Goal: Task Accomplishment & Management: Use online tool/utility

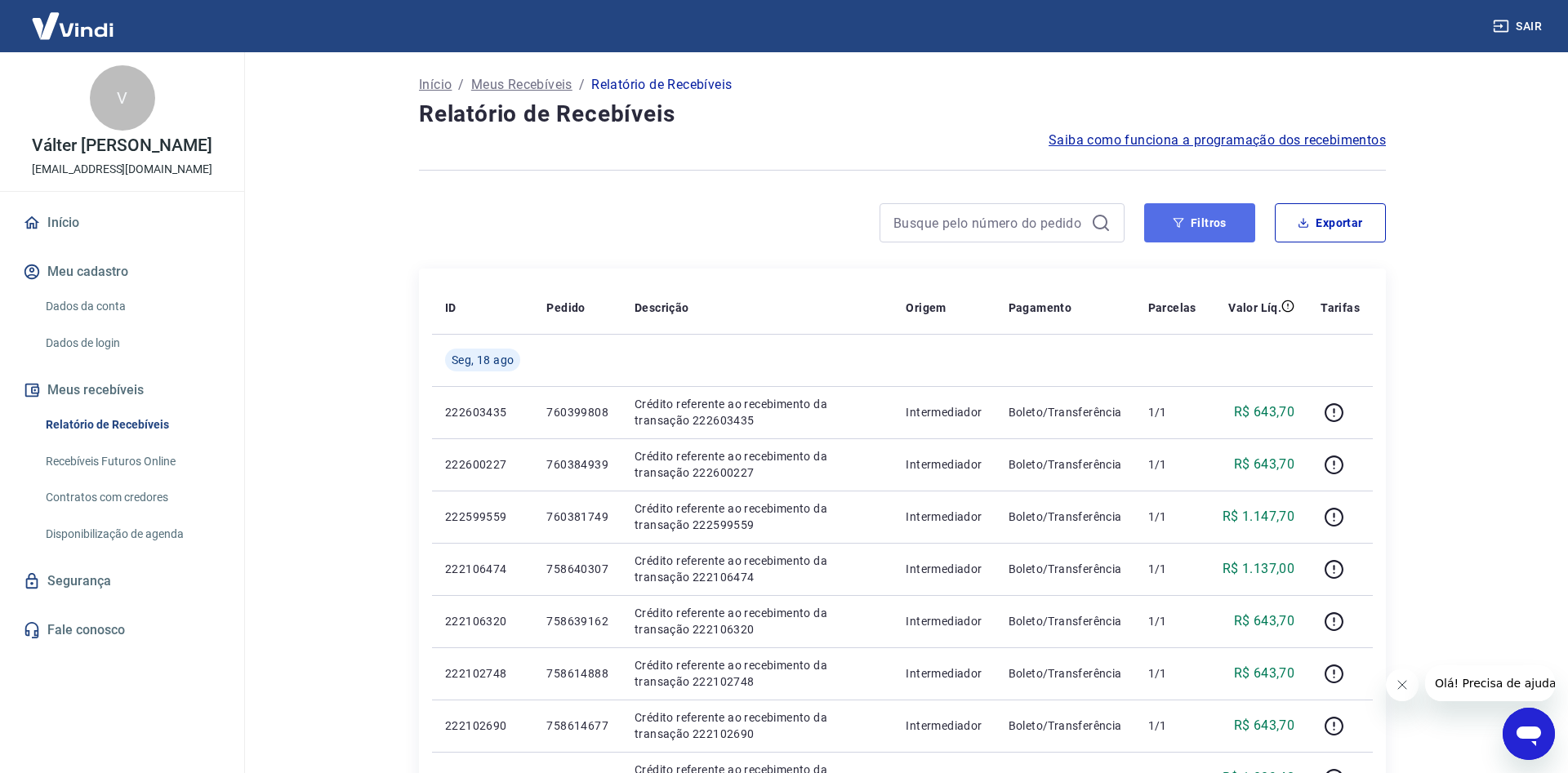
click at [1199, 221] on button "Filtros" at bounding box center [1199, 223] width 111 height 39
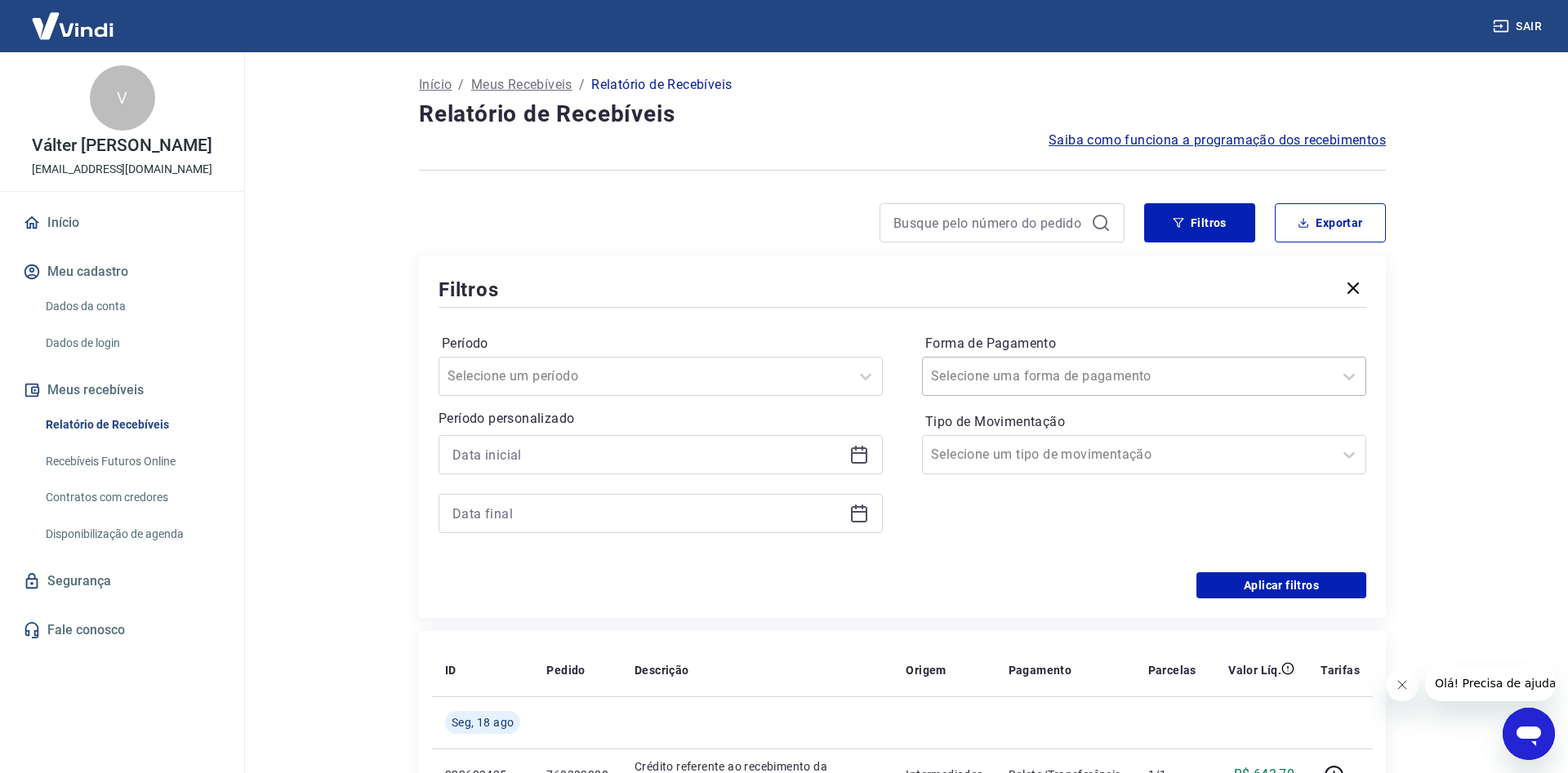
click at [1009, 379] on input "Forma de Pagamento" at bounding box center [1014, 376] width 165 height 20
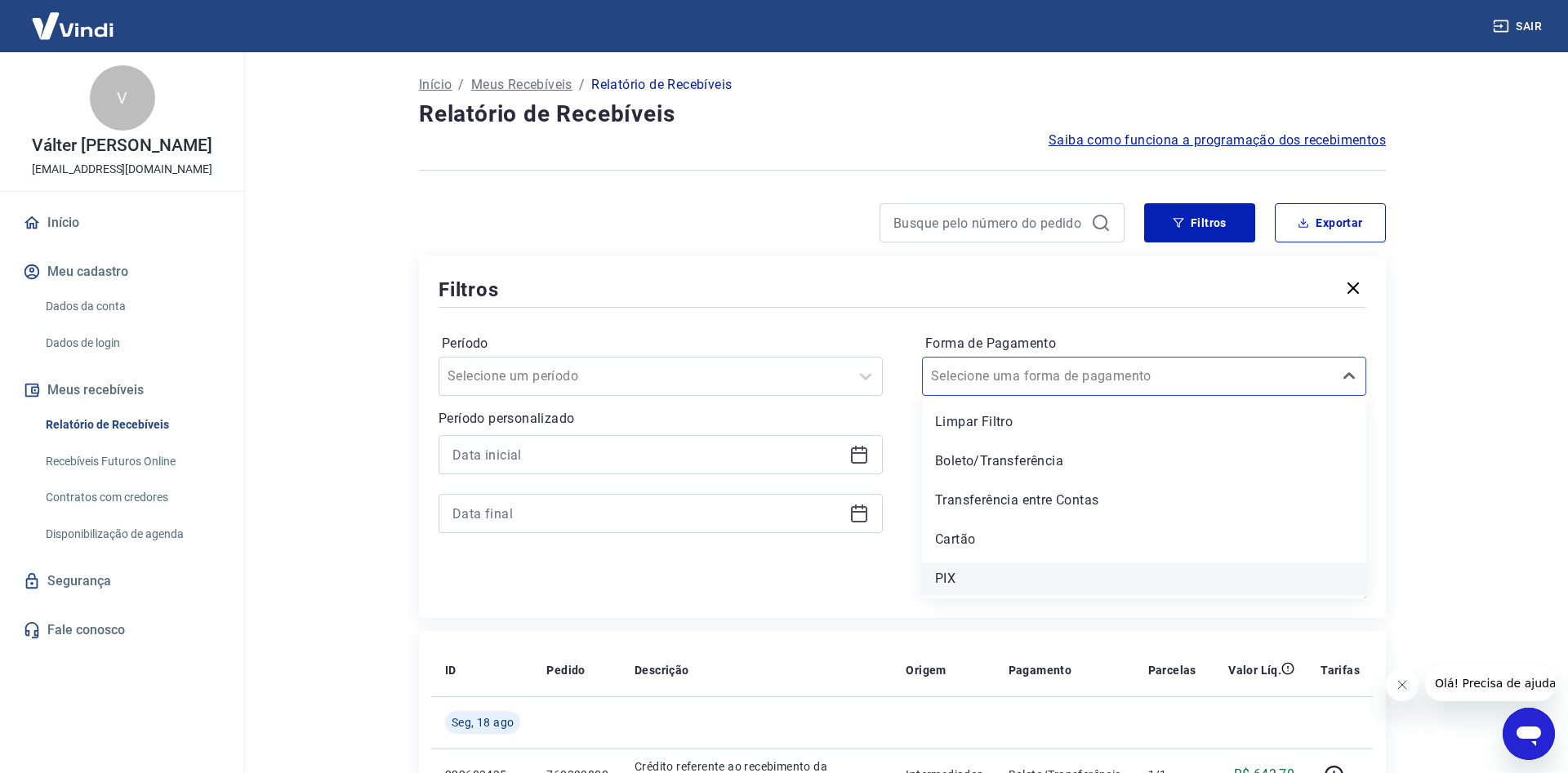
click at [953, 573] on div "PIX" at bounding box center [1144, 578] width 445 height 33
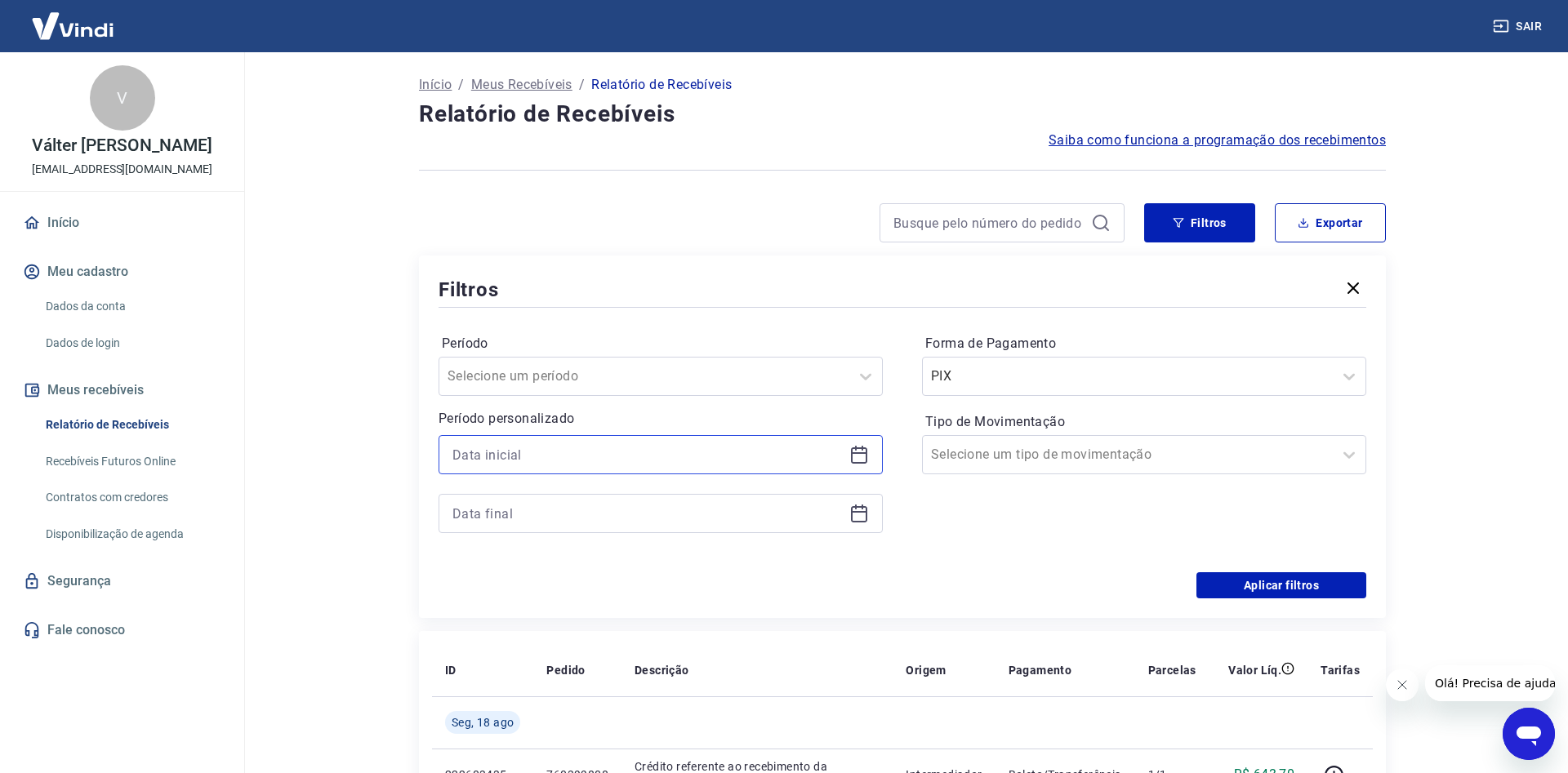
click at [614, 459] on input at bounding box center [647, 455] width 390 height 24
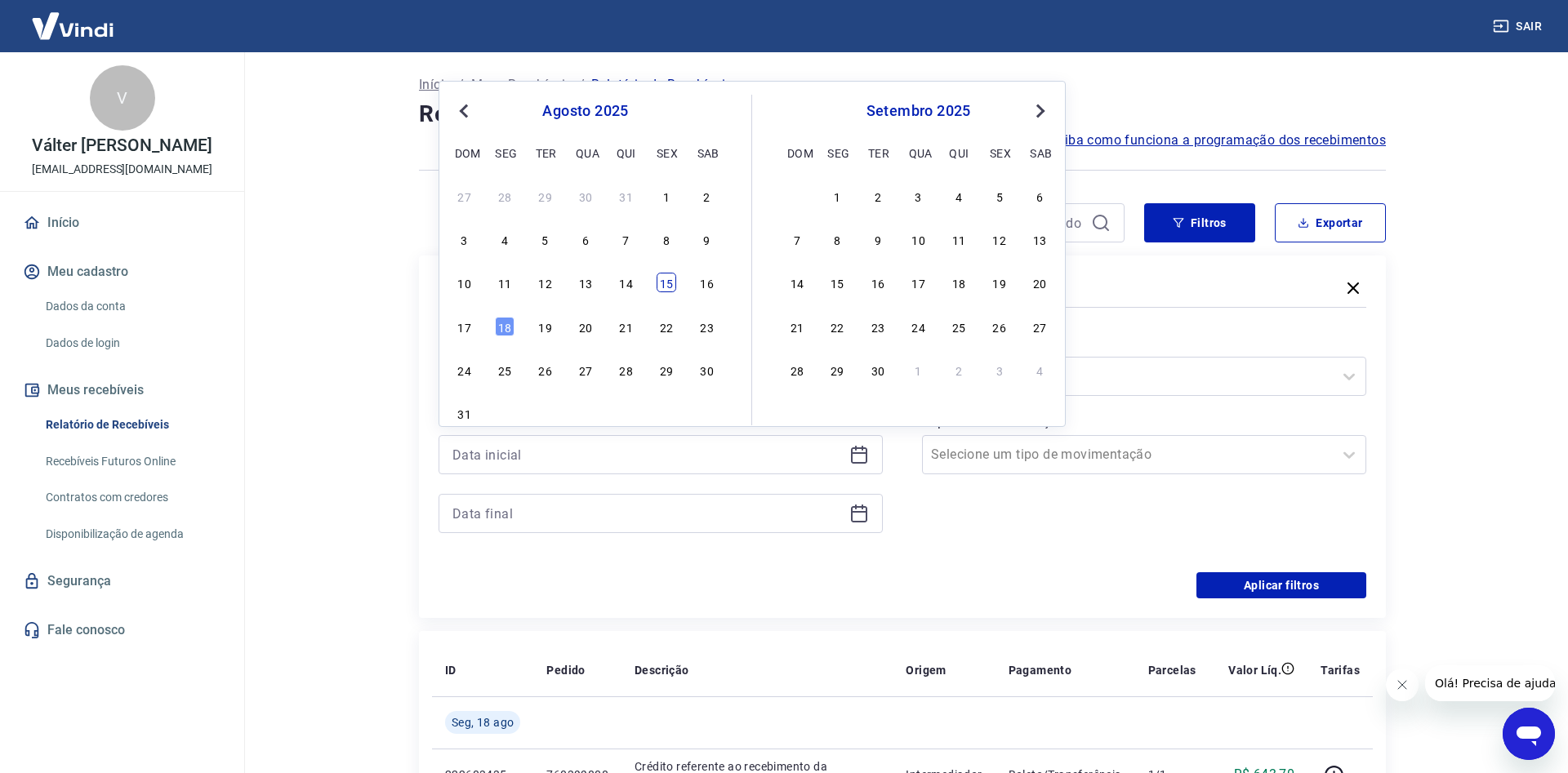
click at [664, 286] on div "15" at bounding box center [666, 282] width 20 height 20
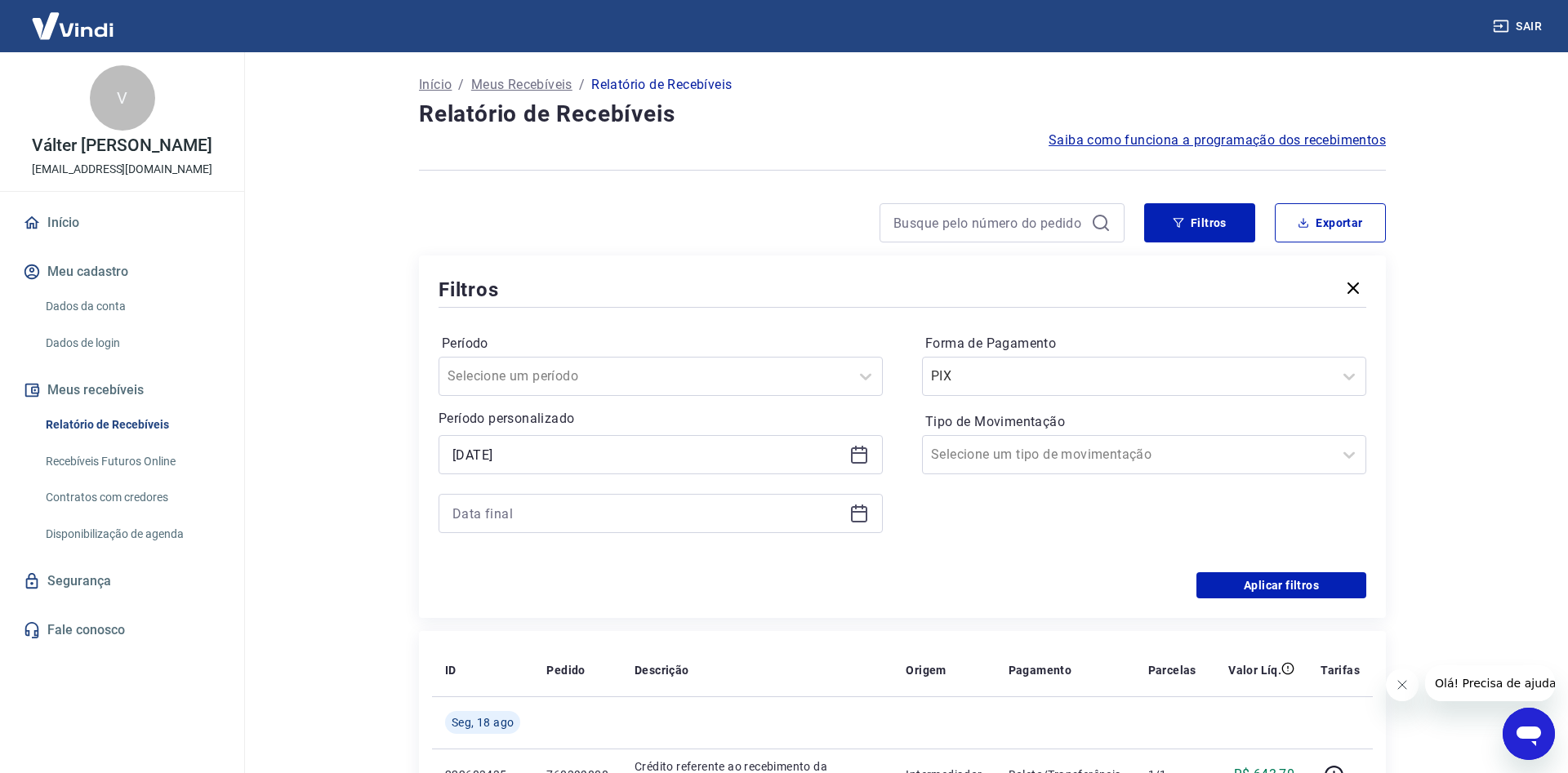
type input "[DATE]"
click at [526, 521] on input at bounding box center [647, 514] width 390 height 24
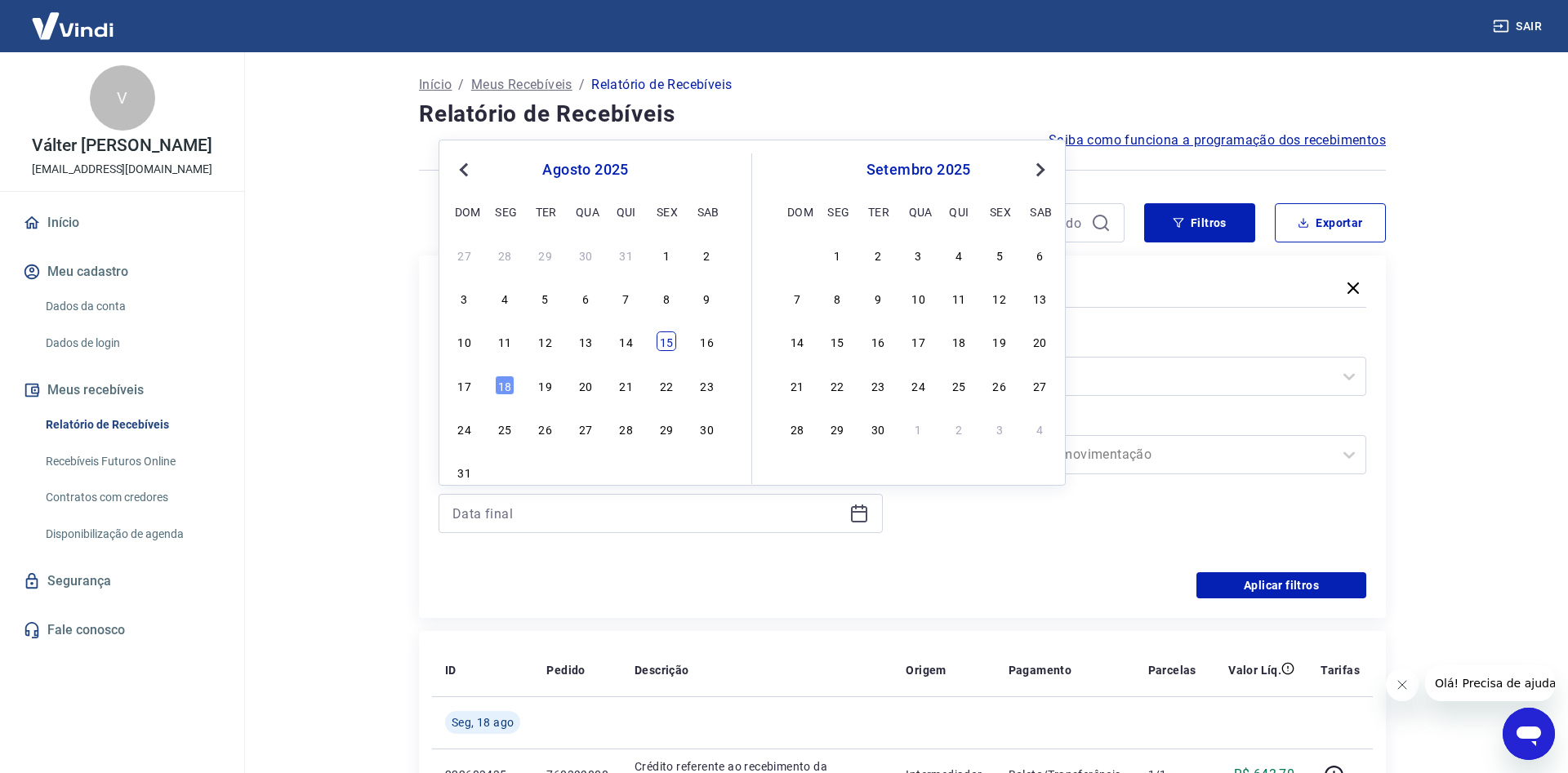
click at [676, 346] on div "15" at bounding box center [666, 341] width 20 height 20
type input "[DATE]"
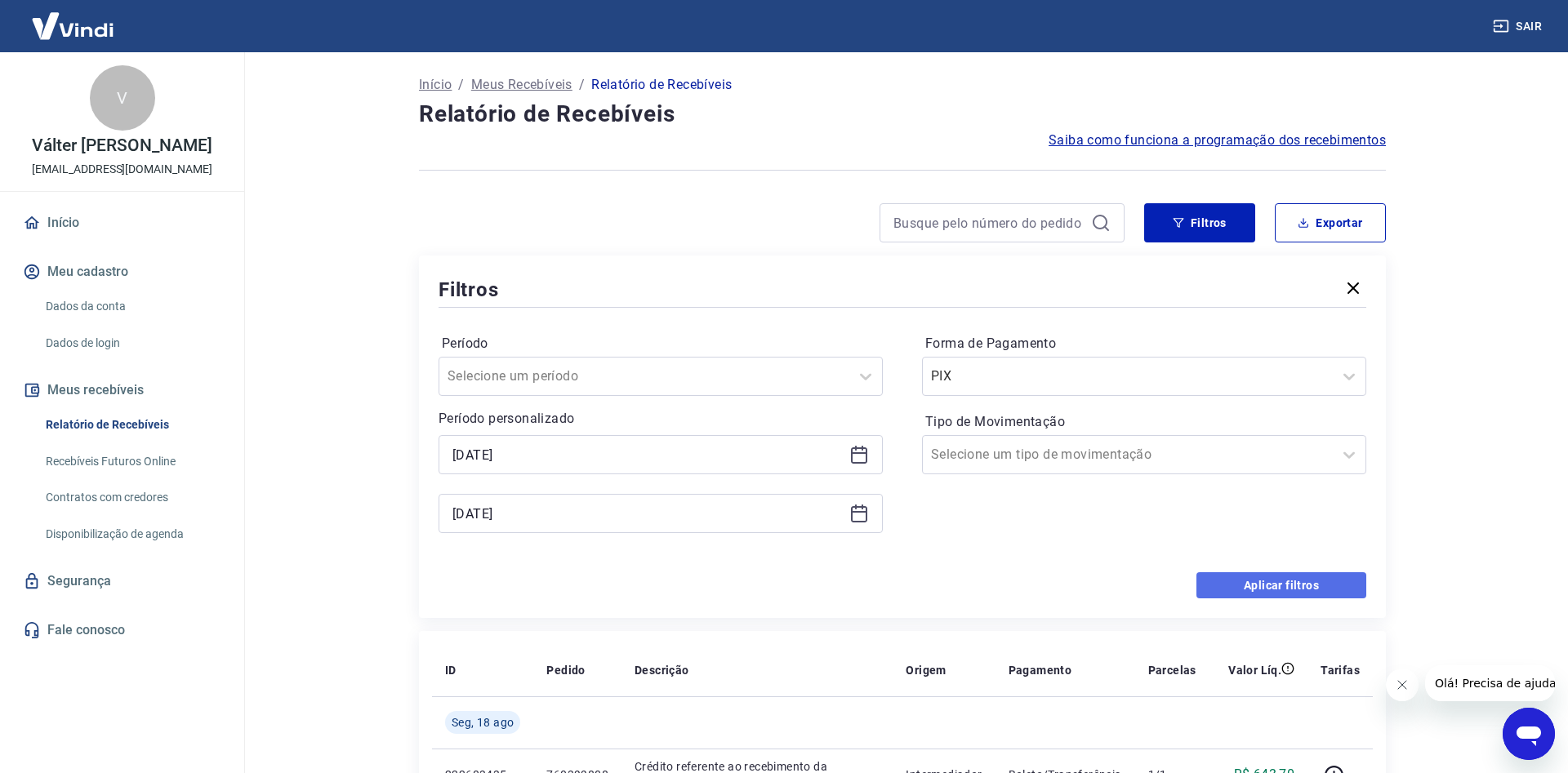
click at [1252, 576] on button "Aplicar filtros" at bounding box center [1281, 586] width 169 height 26
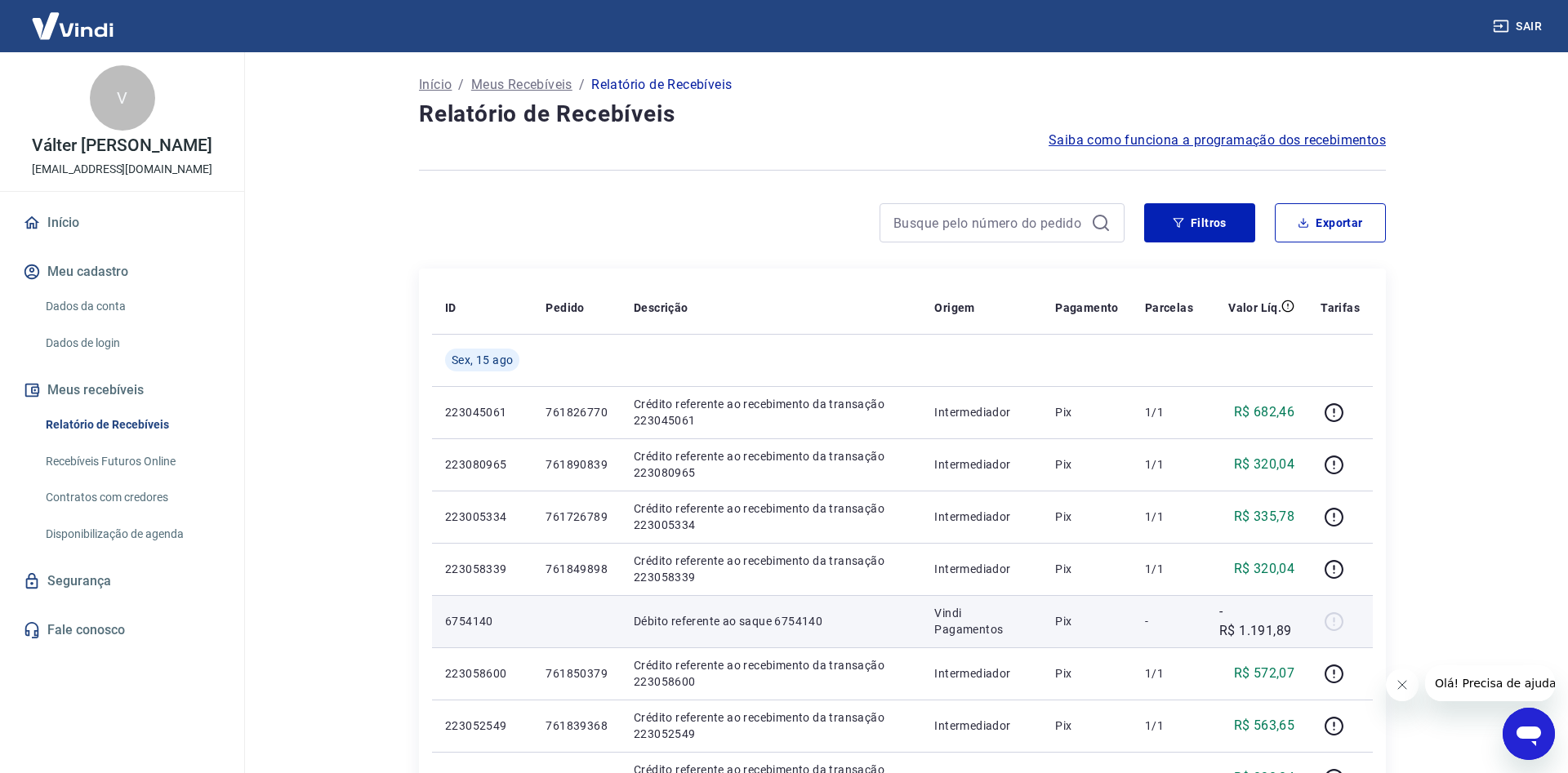
click at [1264, 635] on p "-R$ 1.191,89" at bounding box center [1257, 621] width 75 height 39
click at [1282, 618] on p "-R$ 1.191,89" at bounding box center [1257, 621] width 75 height 39
drag, startPoint x: 1295, startPoint y: 634, endPoint x: 1222, endPoint y: 634, distance: 73.0
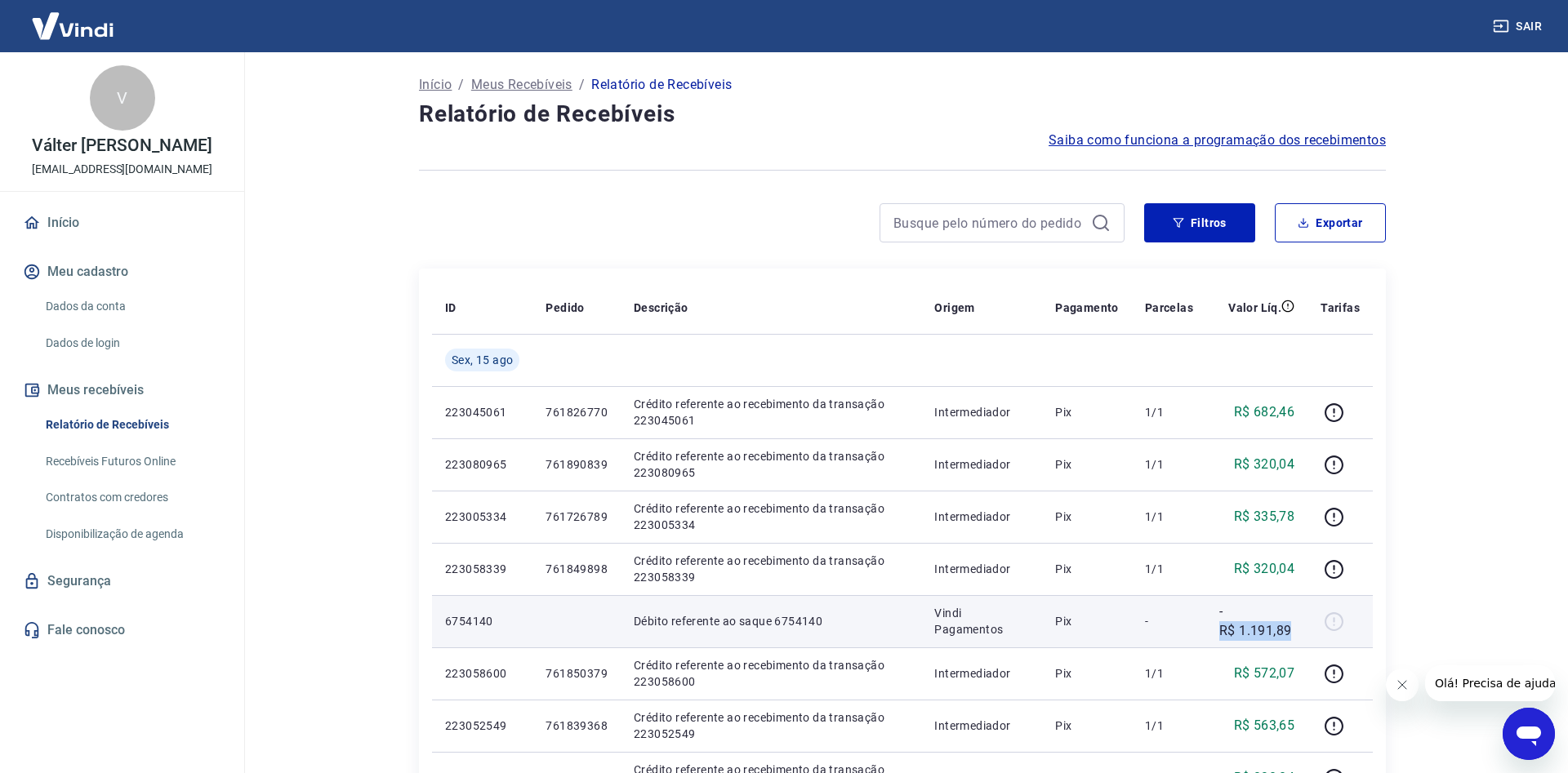
click at [1222, 634] on p "-R$ 1.191,89" at bounding box center [1257, 621] width 75 height 39
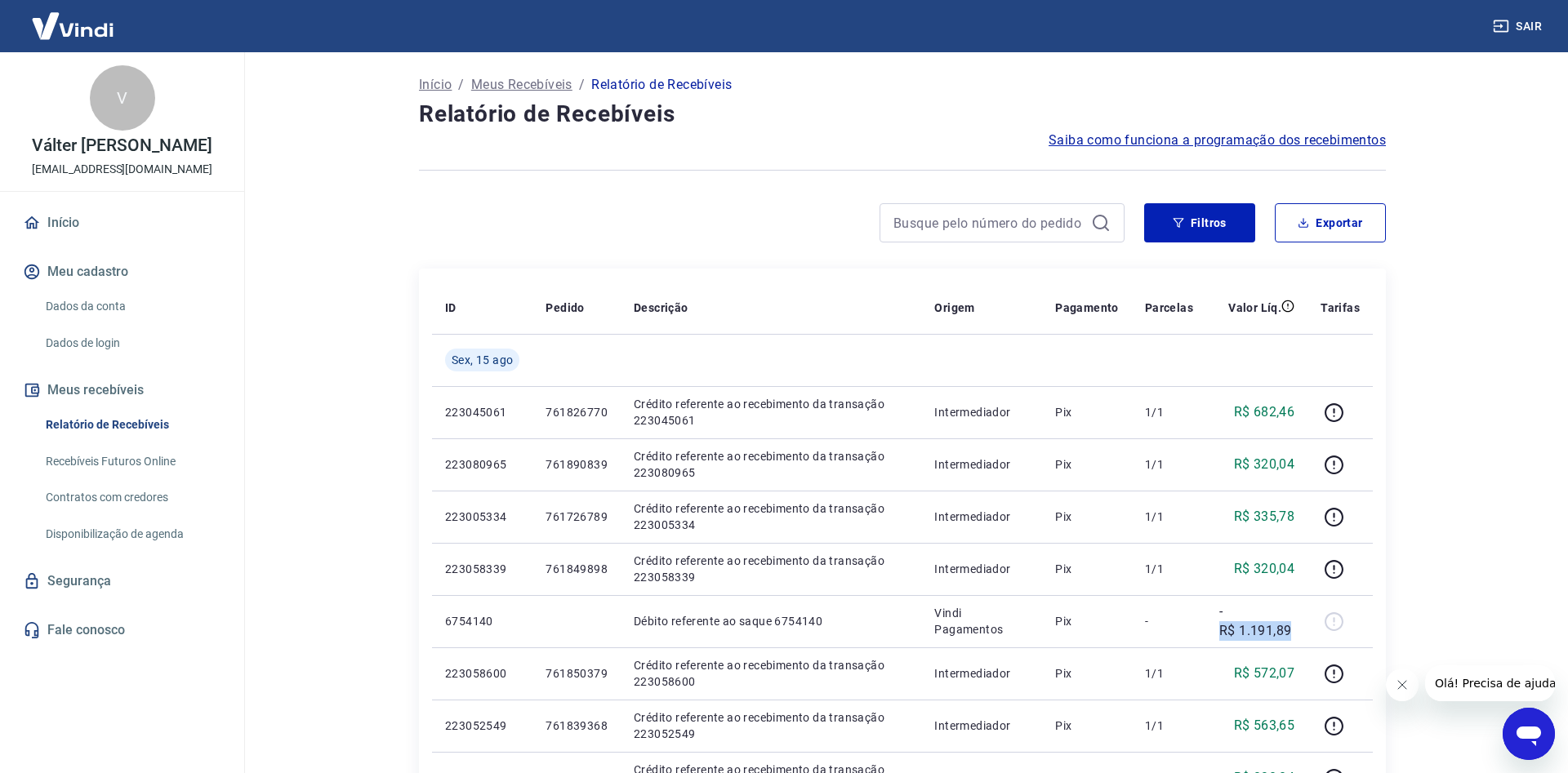
copy p "R$ 1.191,89"
click at [1201, 227] on button "Filtros" at bounding box center [1199, 223] width 111 height 39
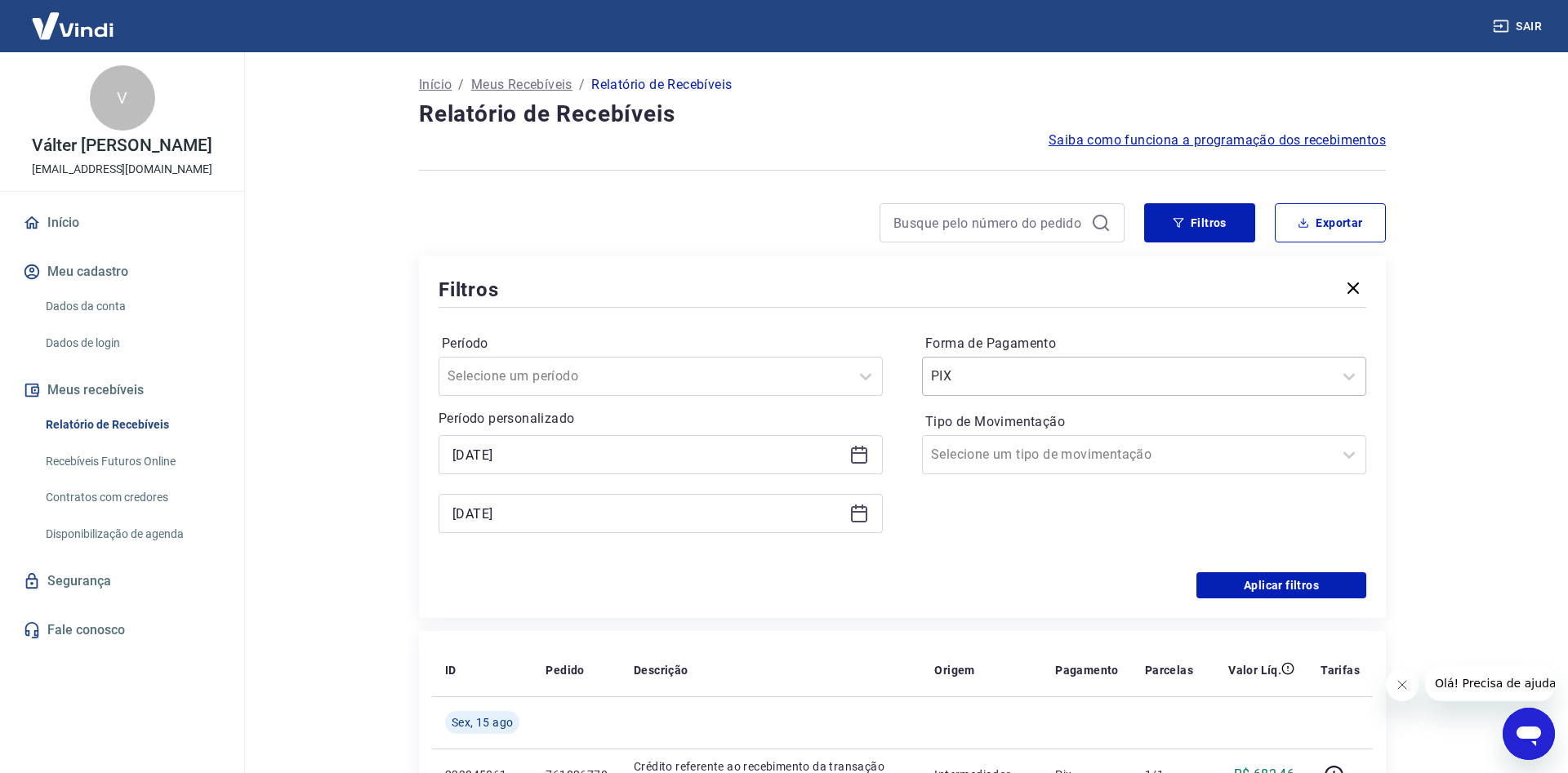
click at [1017, 371] on input "Forma de Pagamento" at bounding box center [1014, 376] width 165 height 20
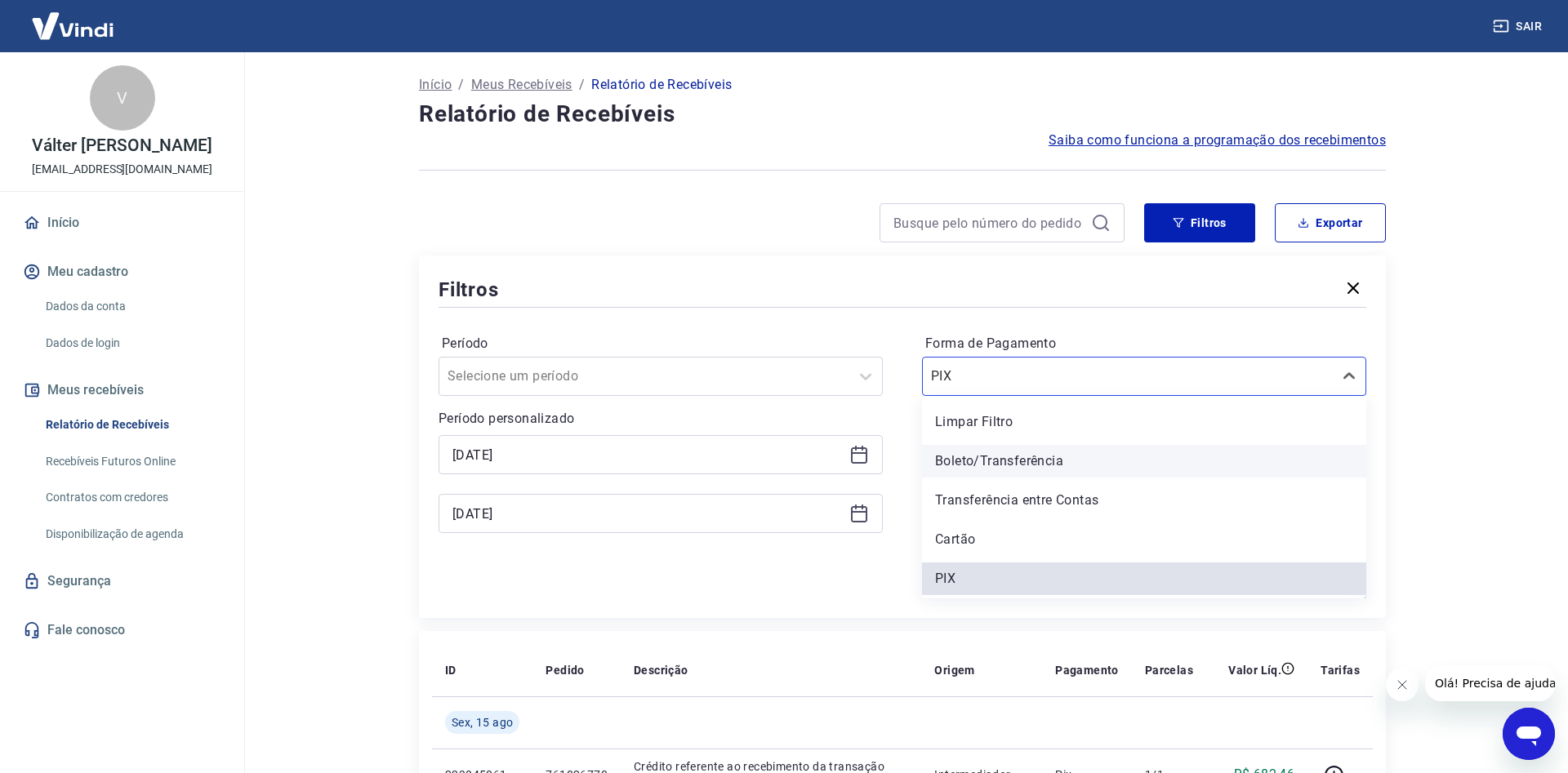
click at [972, 466] on div "Boleto/Transferência" at bounding box center [1144, 461] width 445 height 33
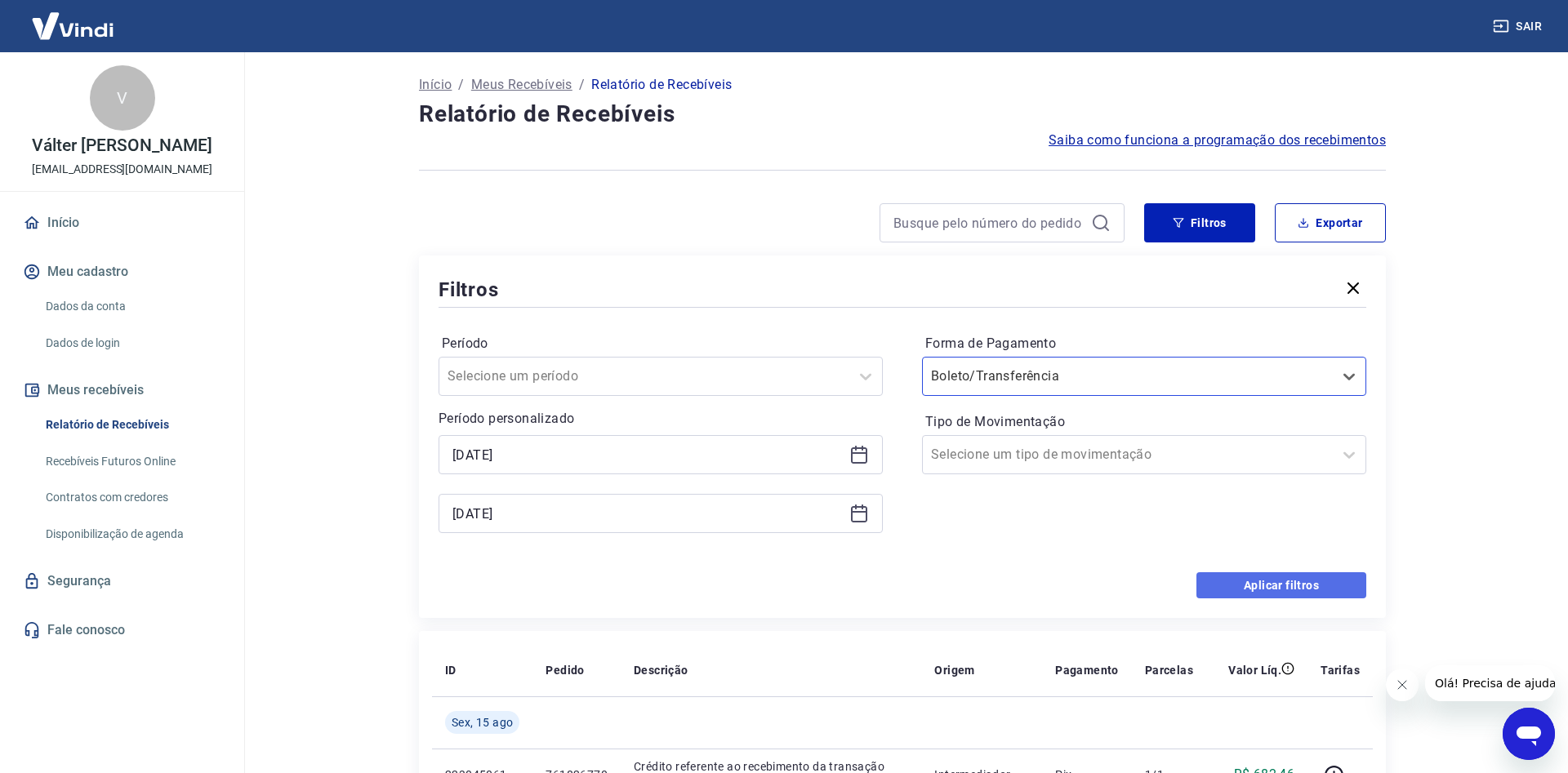
click at [1259, 579] on button "Aplicar filtros" at bounding box center [1281, 586] width 169 height 26
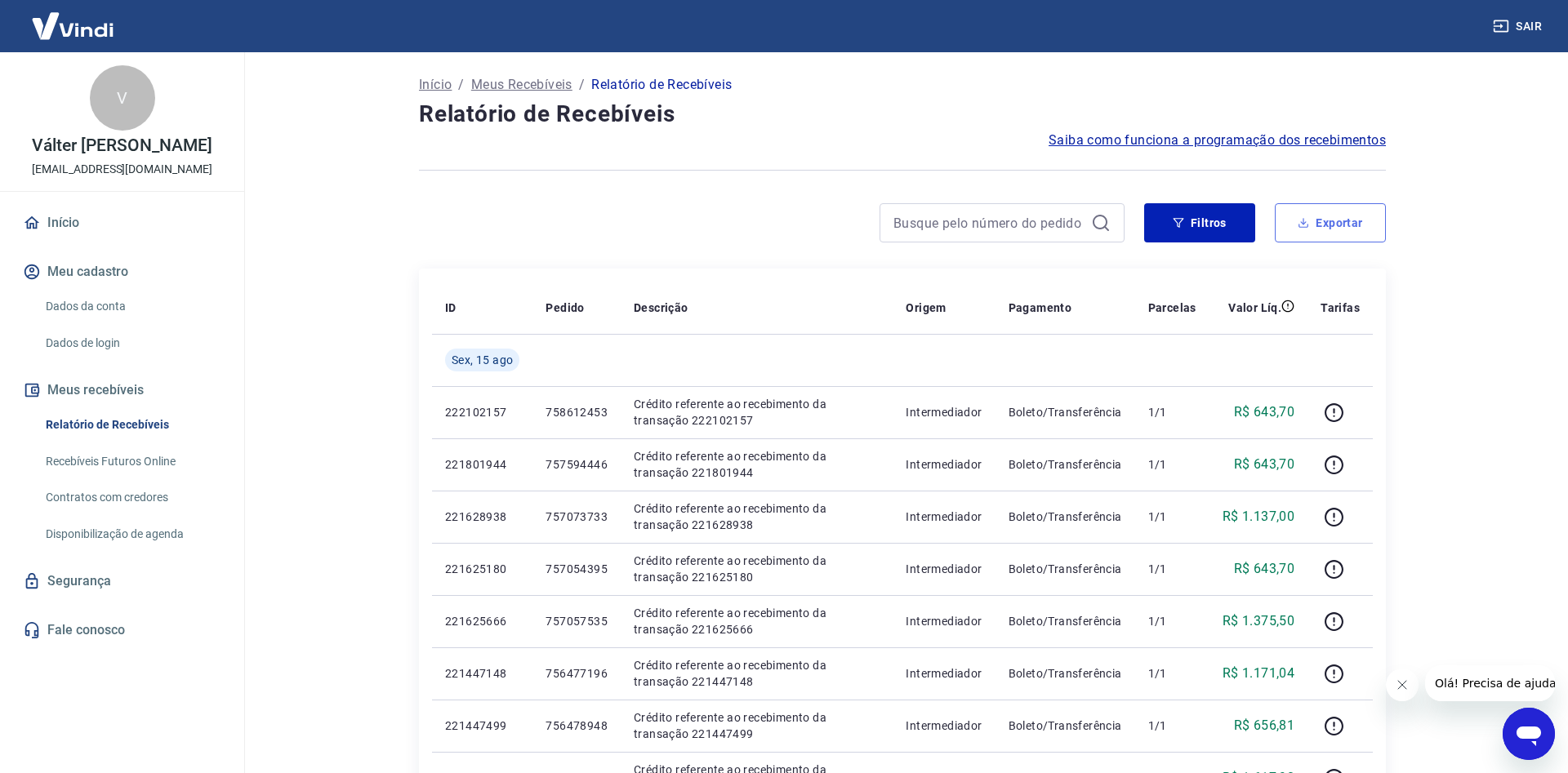
click at [1352, 214] on button "Exportar" at bounding box center [1330, 223] width 111 height 39
type input "[DATE]"
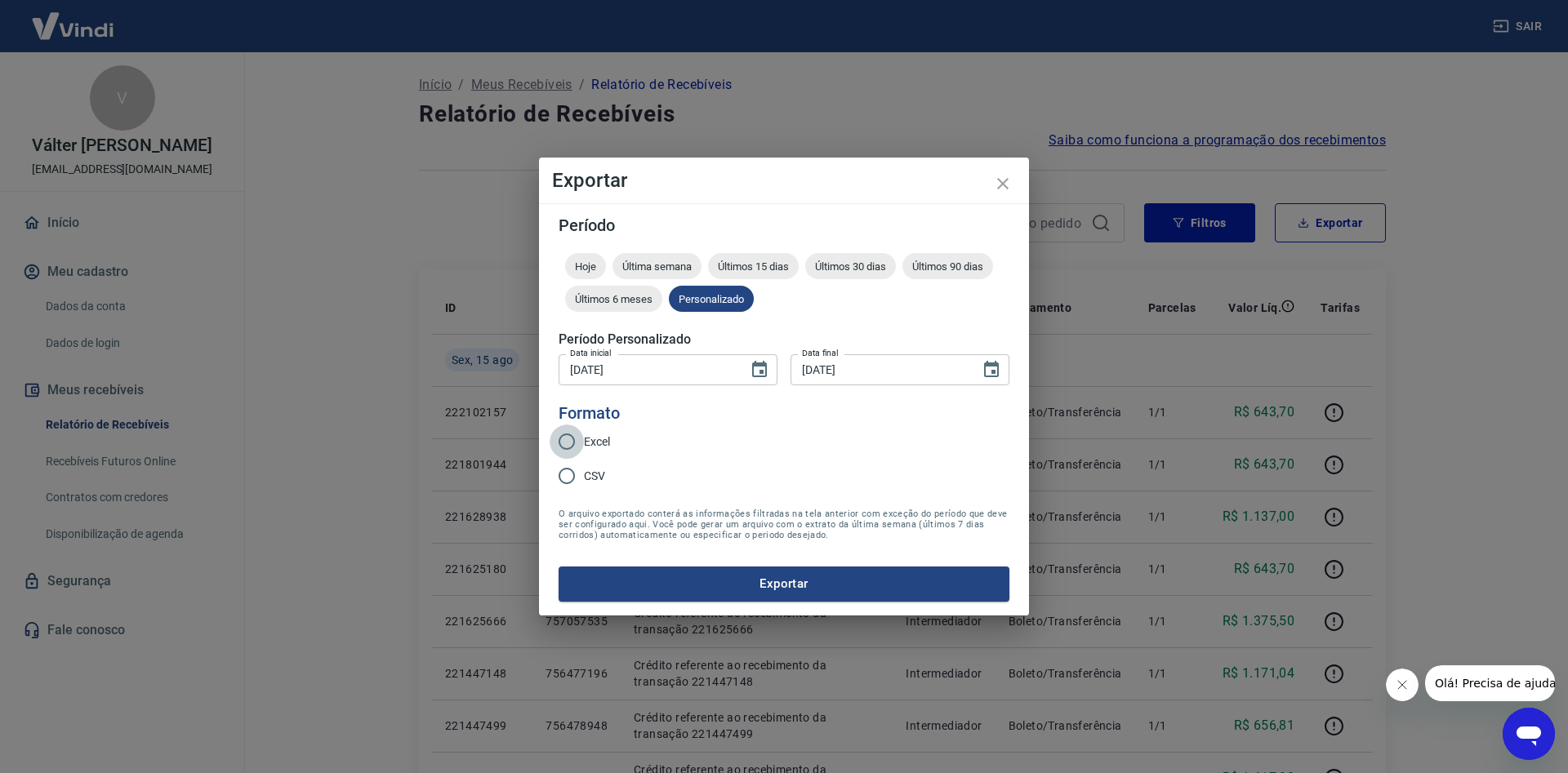
click at [581, 442] on input "Excel" at bounding box center [566, 442] width 35 height 35
radio input "true"
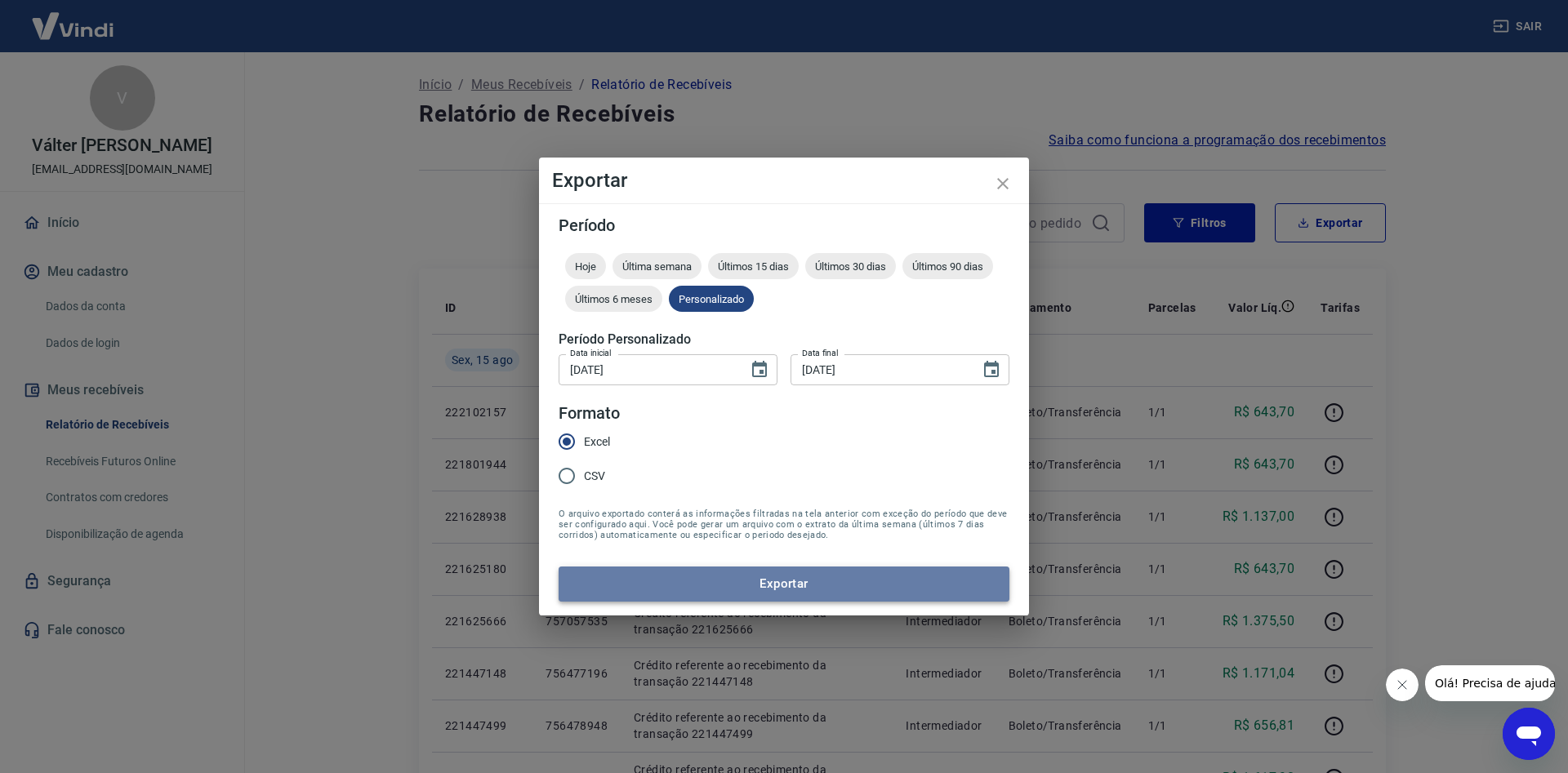
click at [730, 593] on button "Exportar" at bounding box center [784, 584] width 451 height 35
